Goal: Information Seeking & Learning: Learn about a topic

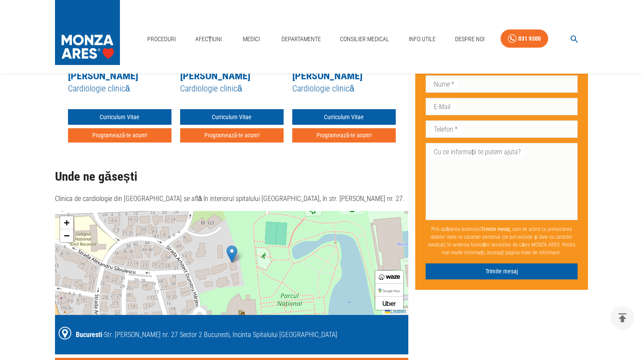
scroll to position [935, 0]
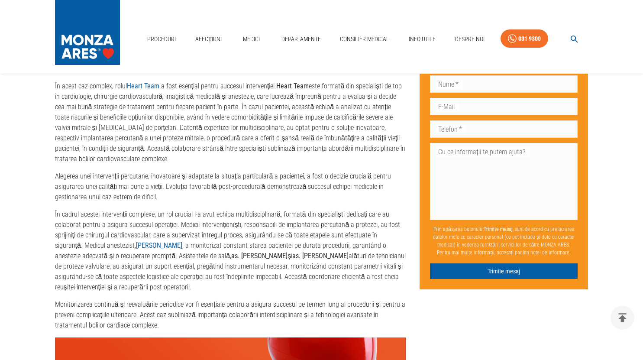
scroll to position [2354, 0]
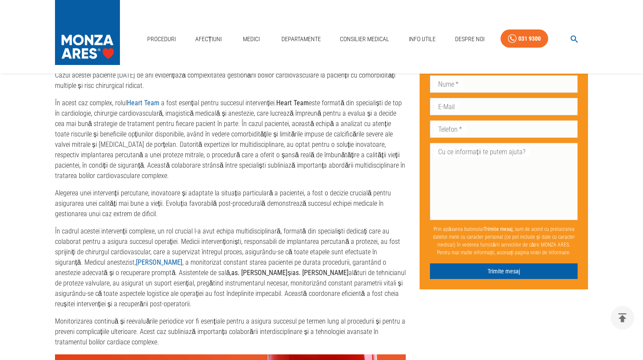
click at [90, 54] on img at bounding box center [87, 30] width 65 height 61
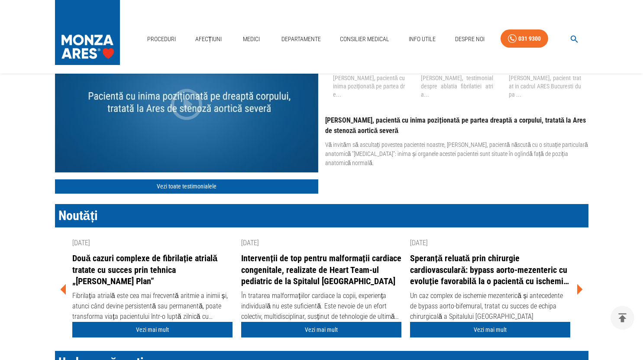
scroll to position [1126, 0]
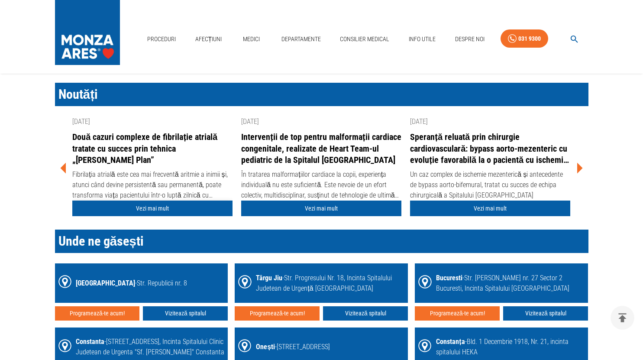
click at [143, 203] on link "Vezi mai mult" at bounding box center [152, 208] width 160 height 16
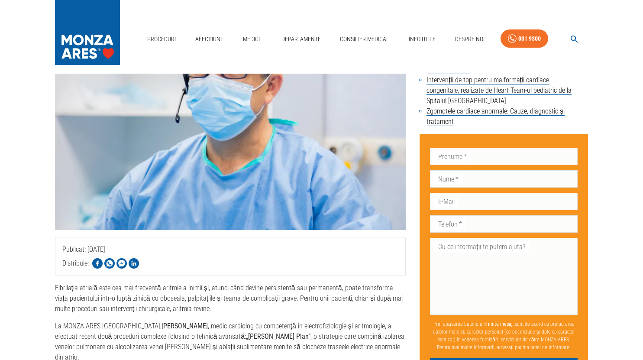
scroll to position [173, 0]
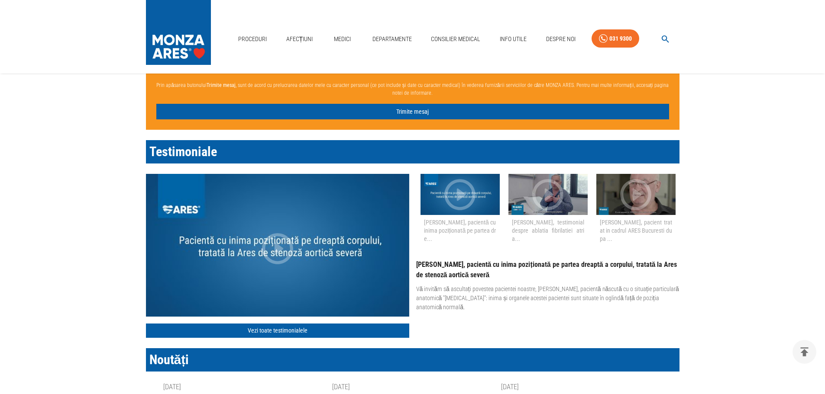
scroll to position [991, 0]
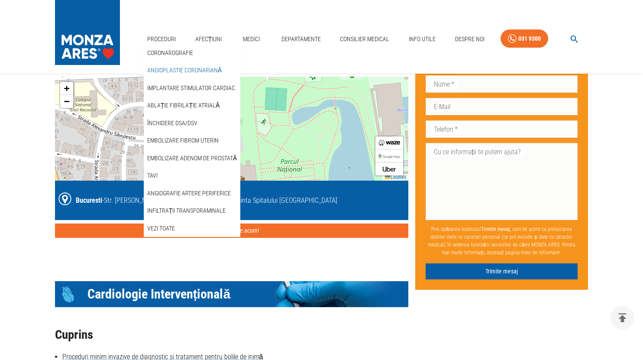
scroll to position [935, 0]
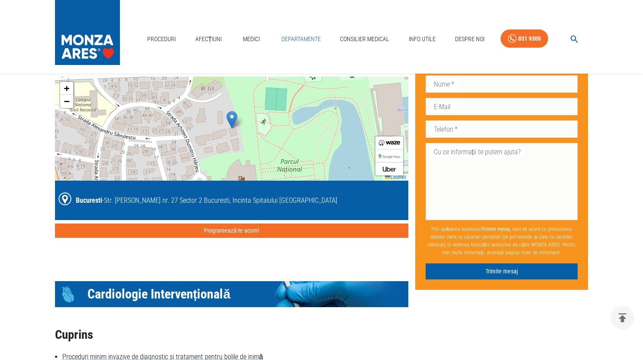
click at [305, 42] on link "Departamente" at bounding box center [301, 39] width 46 height 18
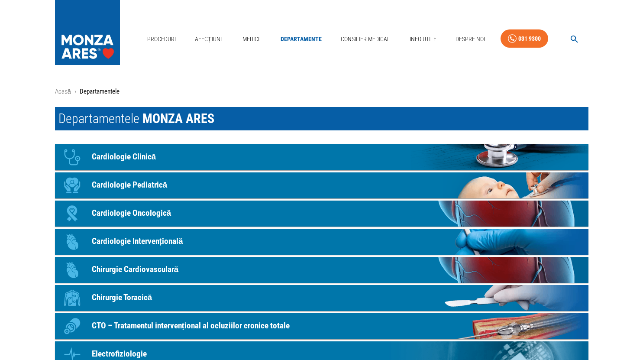
click at [283, 276] on link "Icon Chirurgie Cardiovasculară" at bounding box center [321, 270] width 533 height 26
click at [192, 298] on link "Icon Chirurgie Toracică" at bounding box center [321, 298] width 533 height 26
click at [207, 297] on link "Icon Chirurgie Toracică" at bounding box center [321, 298] width 533 height 26
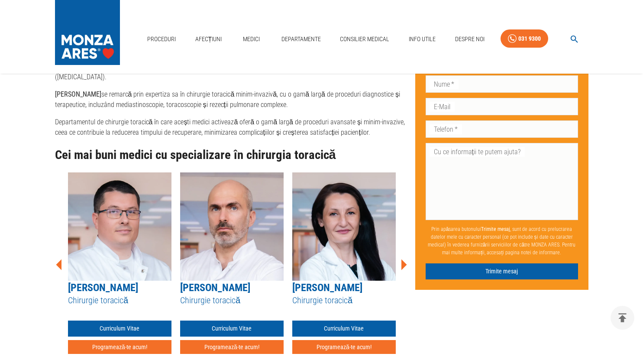
scroll to position [996, 0]
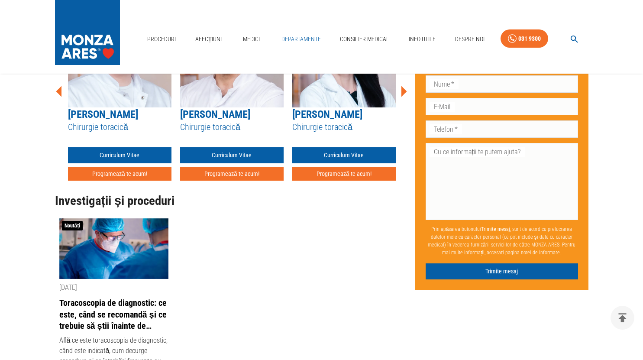
click at [299, 37] on link "Departamente" at bounding box center [301, 39] width 46 height 18
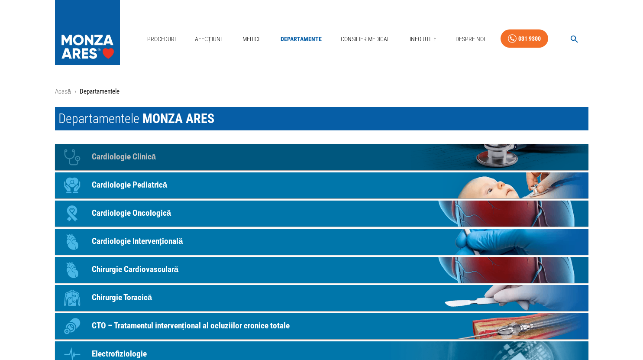
click at [262, 156] on link "Icon Cardiologie Clinică" at bounding box center [321, 157] width 533 height 26
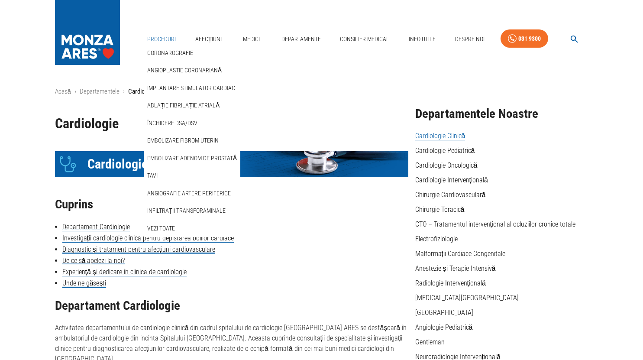
click at [171, 37] on link "Proceduri" at bounding box center [162, 39] width 36 height 18
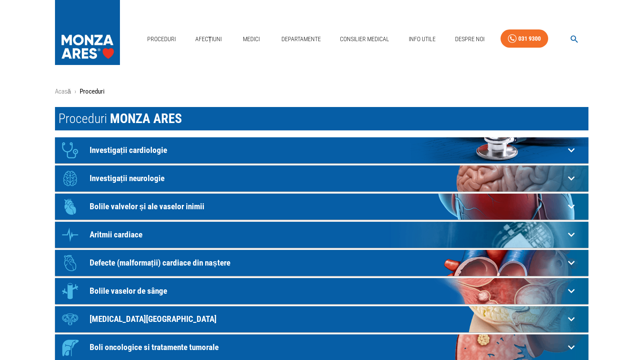
click at [197, 154] on p "Investigații cardiologie" at bounding box center [327, 149] width 475 height 9
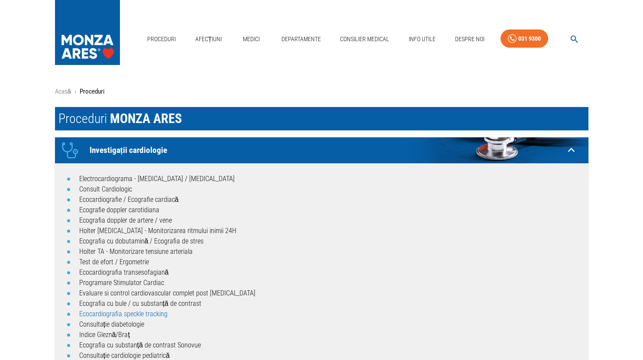
scroll to position [130, 0]
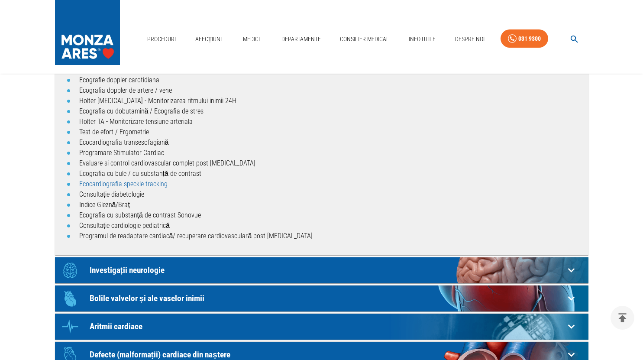
click at [130, 183] on link "Ecocardiografia speckle tracking" at bounding box center [123, 184] width 88 height 8
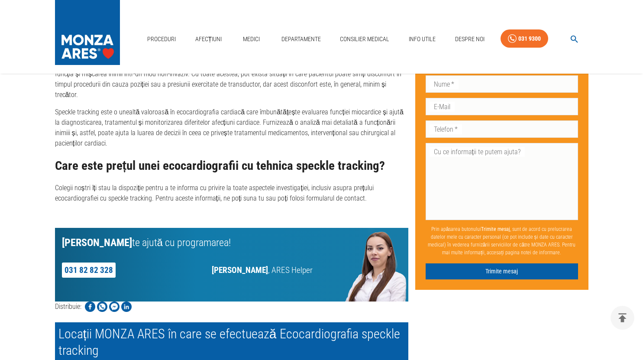
scroll to position [1126, 0]
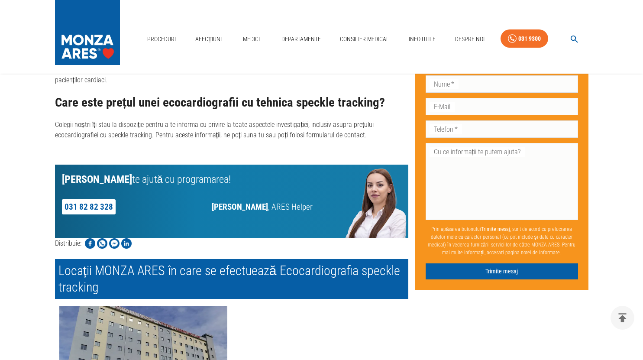
scroll to position [1212, 0]
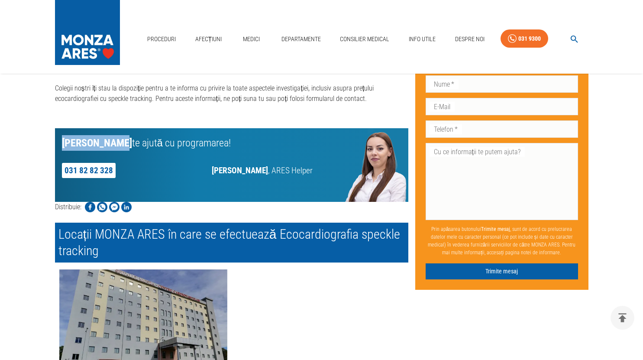
drag, startPoint x: 119, startPoint y: 104, endPoint x: 61, endPoint y: 100, distance: 57.3
click at [62, 135] on p "Miruna Moise te ajută cu programarea!" at bounding box center [187, 143] width 251 height 16
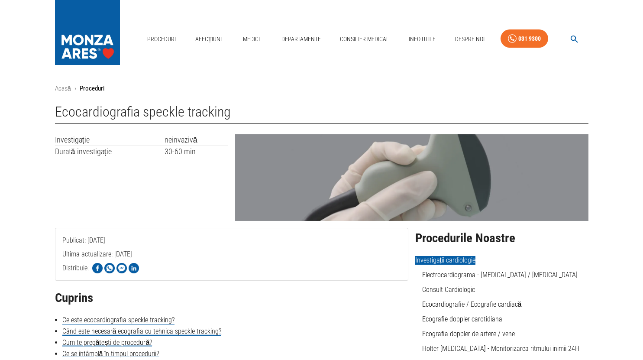
scroll to position [0, 0]
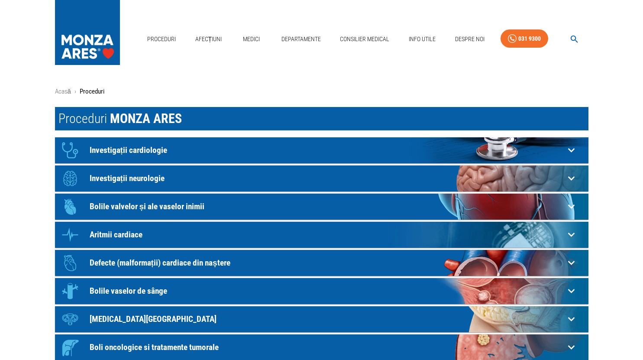
click at [183, 209] on p "Bolile valvelor și ale vaselor inimii" at bounding box center [327, 206] width 475 height 9
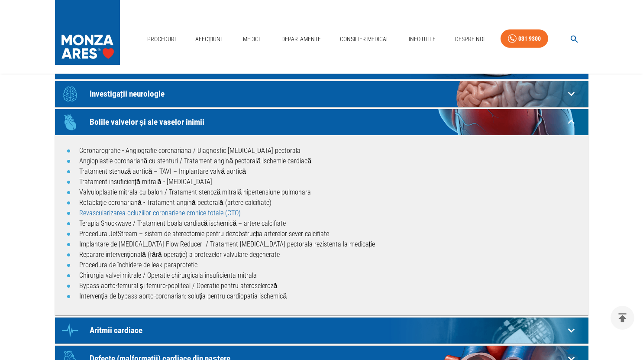
scroll to position [87, 0]
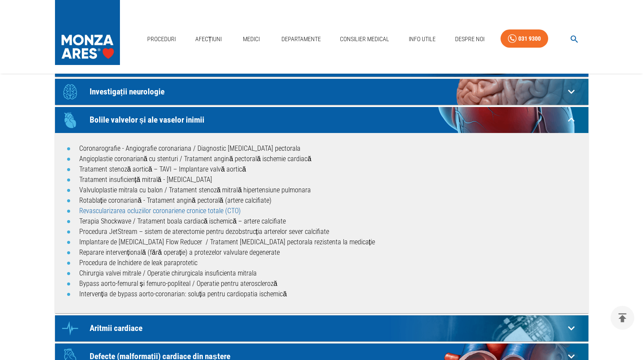
click at [178, 212] on link "Revascularizarea ocluziilor coronariene cronice totale (CTO)" at bounding box center [159, 211] width 161 height 8
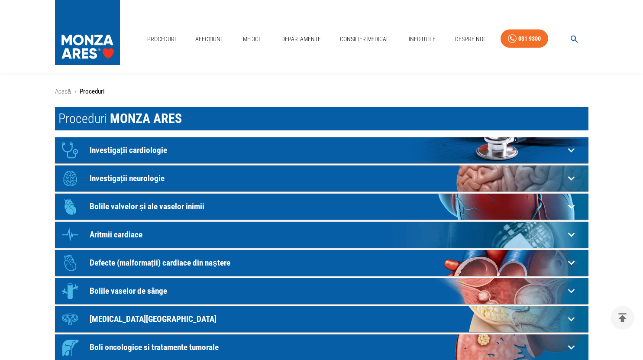
scroll to position [87, 0]
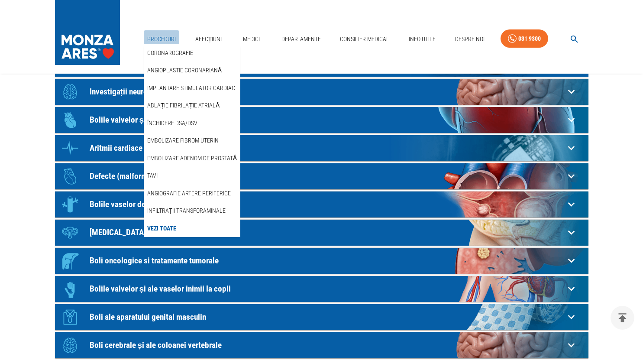
click at [162, 41] on link "Proceduri" at bounding box center [162, 39] width 36 height 18
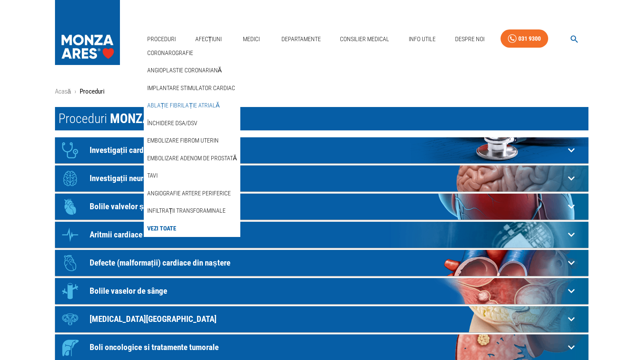
click at [166, 107] on link "Ablație fibrilație atrială" at bounding box center [183, 105] width 76 height 14
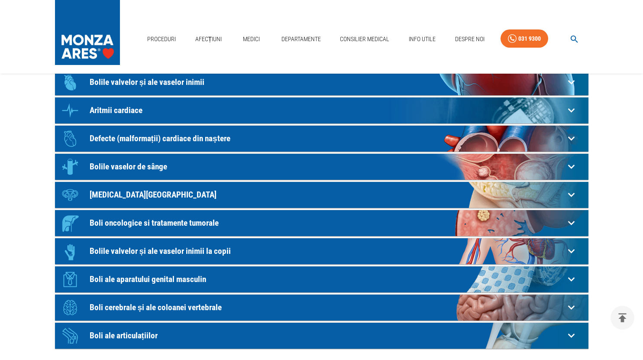
scroll to position [130, 0]
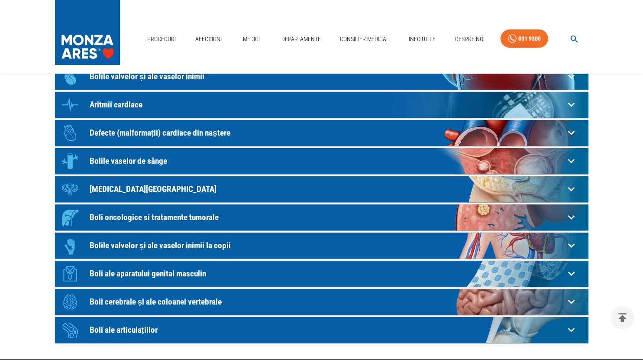
click at [152, 165] on p "Bolile vaselor de sânge" at bounding box center [327, 160] width 475 height 9
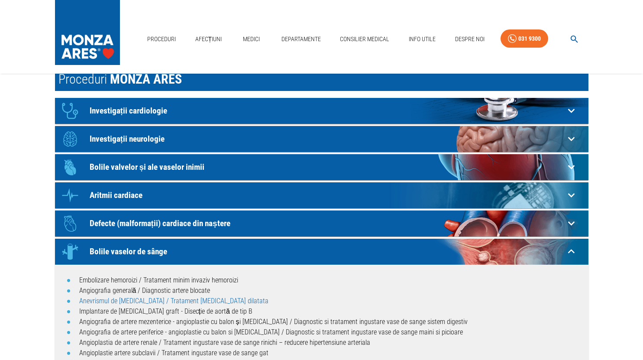
scroll to position [87, 0]
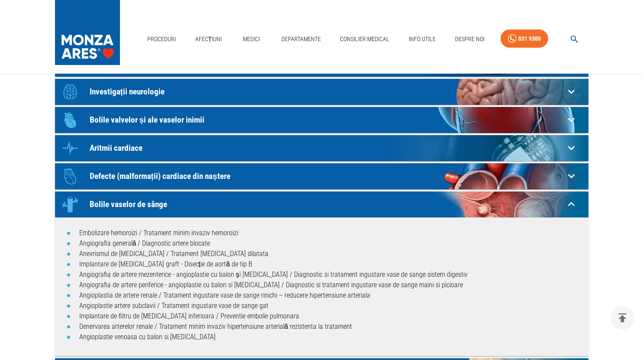
click at [241, 207] on p "Bolile vaselor de sânge" at bounding box center [327, 204] width 475 height 9
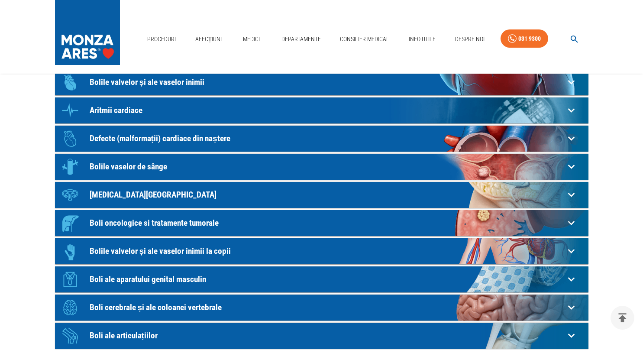
scroll to position [130, 0]
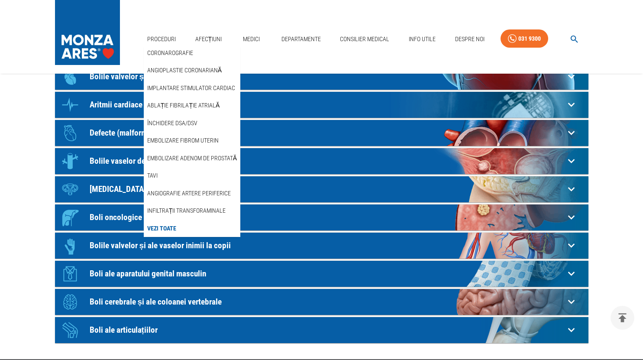
click at [172, 226] on link "Vezi Toate" at bounding box center [161, 228] width 32 height 14
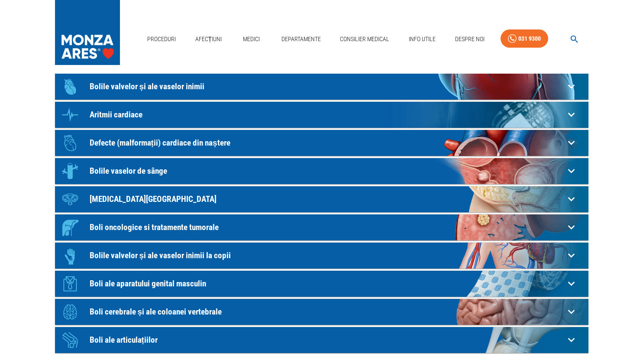
scroll to position [0, 0]
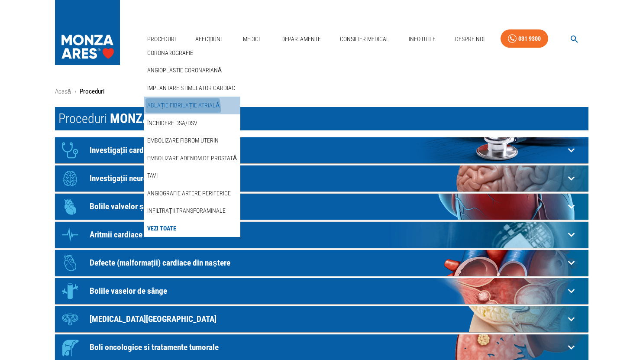
click at [176, 110] on link "Ablație fibrilație atrială" at bounding box center [183, 105] width 76 height 14
